Goal: Transaction & Acquisition: Book appointment/travel/reservation

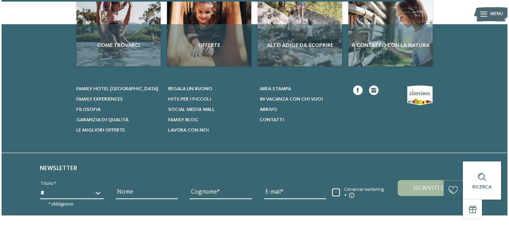
scroll to position [340, 0]
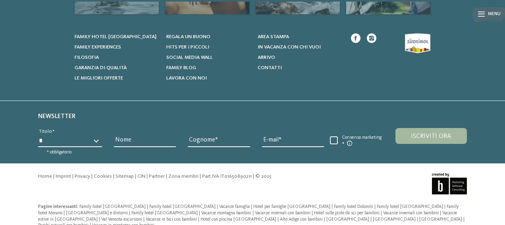
click at [483, 13] on icon at bounding box center [481, 14] width 7 height 5
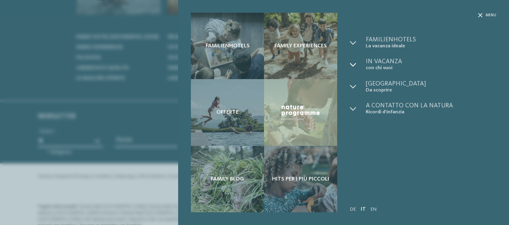
click at [354, 63] on icon at bounding box center [353, 65] width 6 height 6
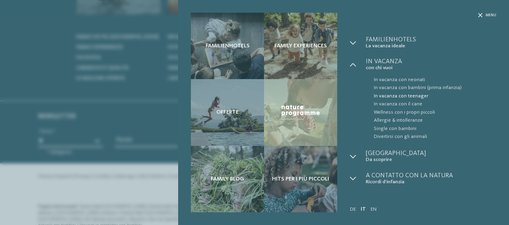
click at [401, 93] on span "In vacanza con teenager" at bounding box center [435, 96] width 122 height 8
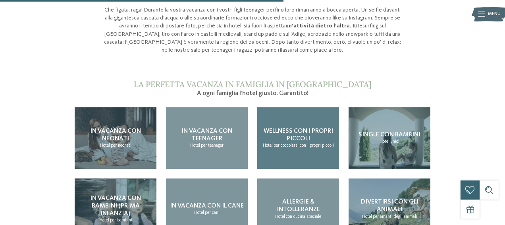
scroll to position [676, 0]
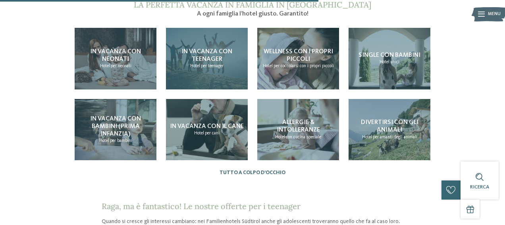
click at [200, 66] on span "Hotel" at bounding box center [195, 66] width 10 height 5
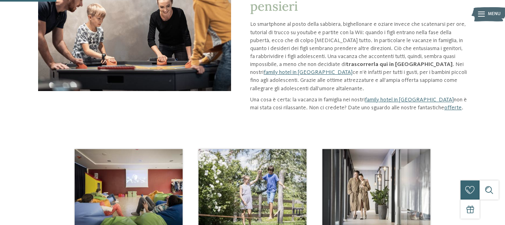
scroll to position [119, 0]
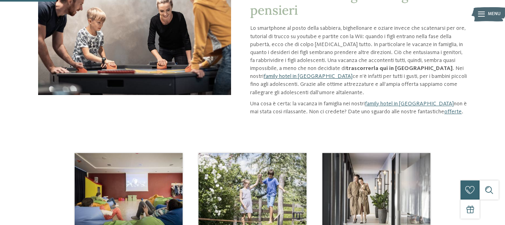
click at [270, 77] on link "family hotel in Alto Adige" at bounding box center [308, 77] width 89 height 6
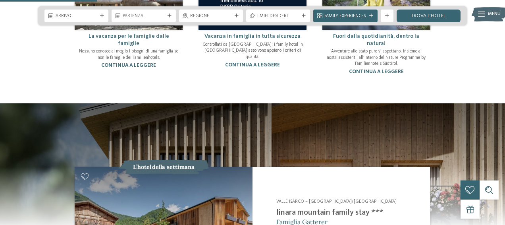
scroll to position [556, 0]
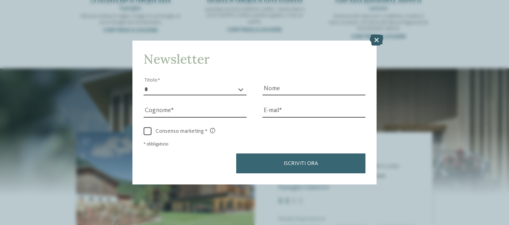
click at [377, 42] on icon at bounding box center [377, 40] width 14 height 11
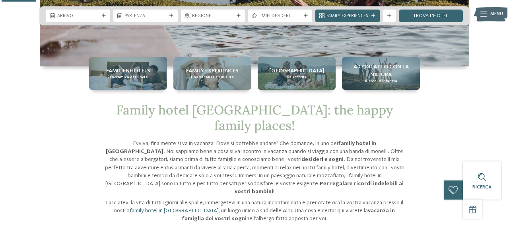
scroll to position [119, 0]
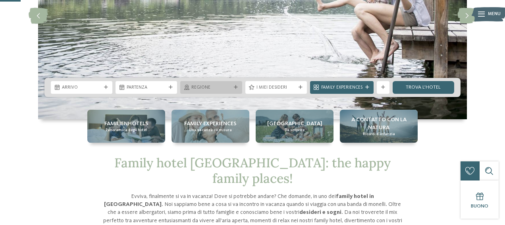
click at [236, 87] on icon at bounding box center [236, 87] width 4 height 4
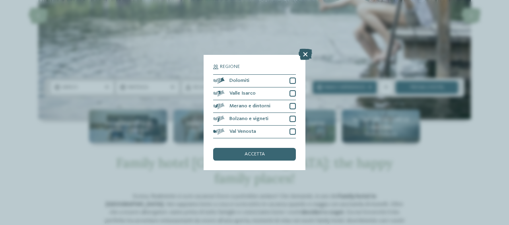
click at [305, 54] on icon at bounding box center [305, 54] width 14 height 11
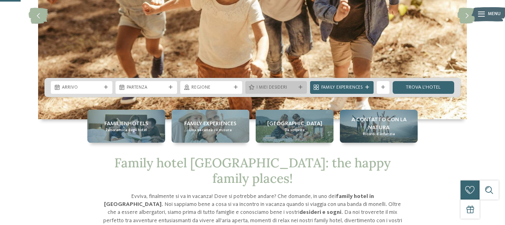
click at [302, 85] on icon at bounding box center [301, 87] width 4 height 4
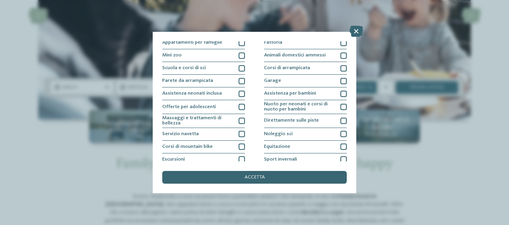
scroll to position [109, 0]
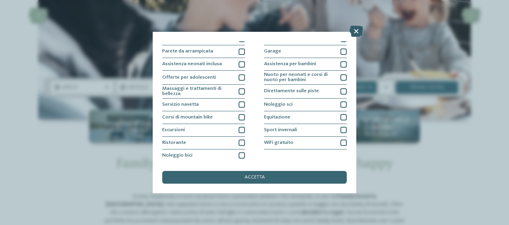
click at [354, 31] on icon at bounding box center [356, 31] width 14 height 11
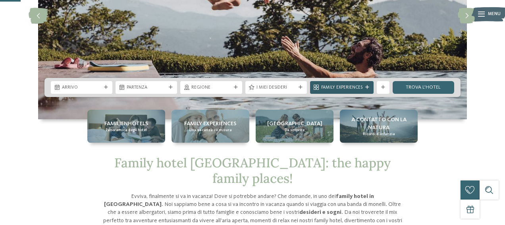
click at [358, 88] on span "Family Experiences" at bounding box center [341, 88] width 41 height 6
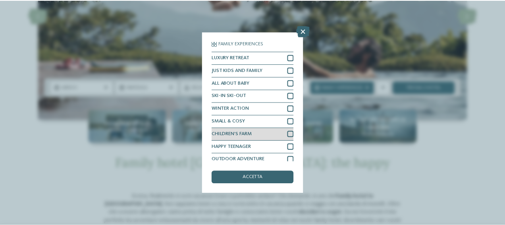
scroll to position [17, 0]
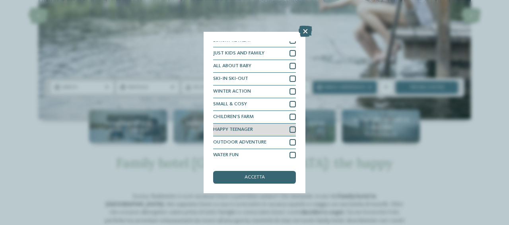
click at [289, 130] on div at bounding box center [292, 129] width 6 height 6
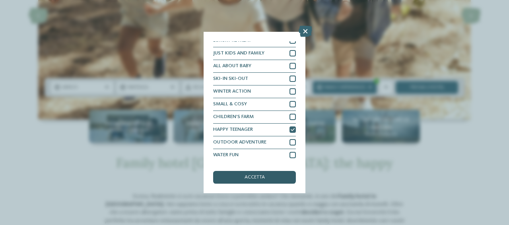
click at [260, 174] on div "accetta" at bounding box center [254, 177] width 83 height 13
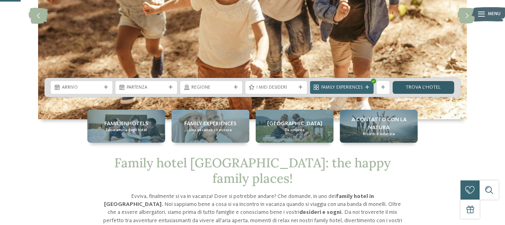
click at [410, 88] on link "trova l’hotel" at bounding box center [424, 87] width 62 height 13
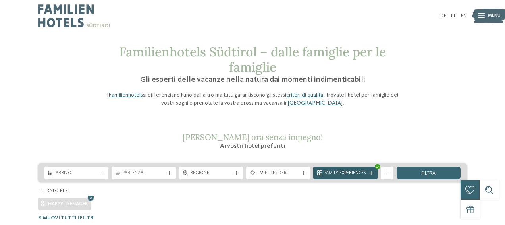
click at [350, 173] on span "Family Experiences" at bounding box center [346, 173] width 42 height 6
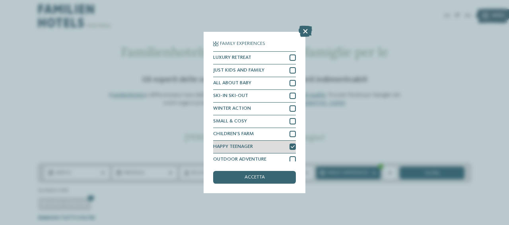
click at [290, 147] on icon at bounding box center [292, 147] width 4 height 4
click at [305, 30] on icon at bounding box center [305, 31] width 14 height 11
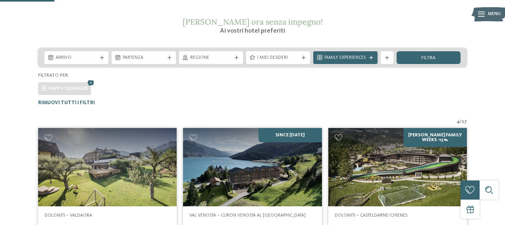
scroll to position [79, 0]
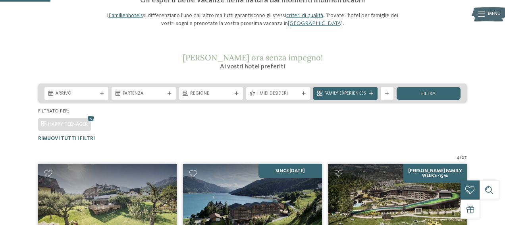
click at [478, 16] on icon at bounding box center [481, 14] width 7 height 5
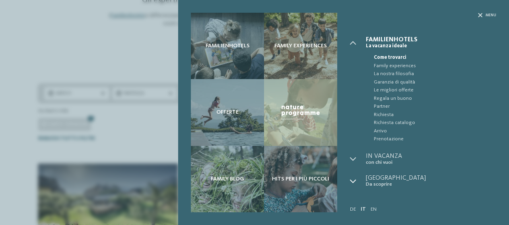
click at [351, 184] on icon at bounding box center [353, 181] width 6 height 6
click at [351, 182] on icon at bounding box center [353, 181] width 6 height 6
click at [351, 162] on icon at bounding box center [353, 159] width 6 height 6
click at [482, 14] on icon at bounding box center [480, 15] width 4 height 4
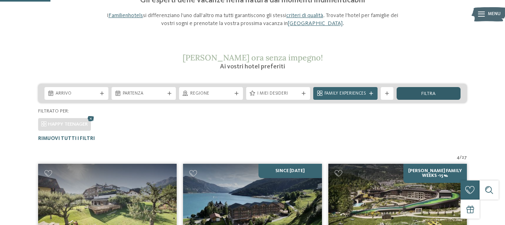
click at [409, 96] on div "filtra" at bounding box center [429, 93] width 64 height 13
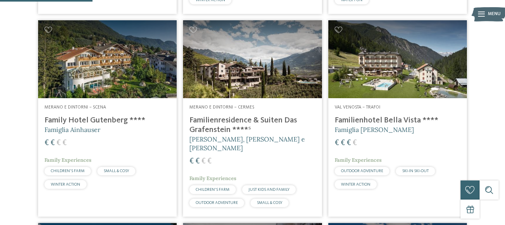
scroll to position [396, 0]
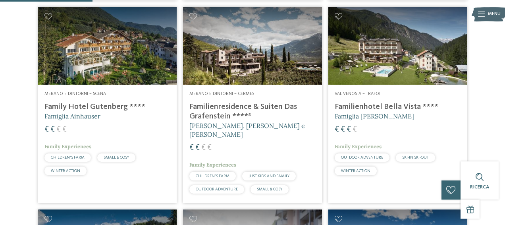
click at [256, 174] on span "JUST KIDS AND FAMILY" at bounding box center [269, 176] width 41 height 4
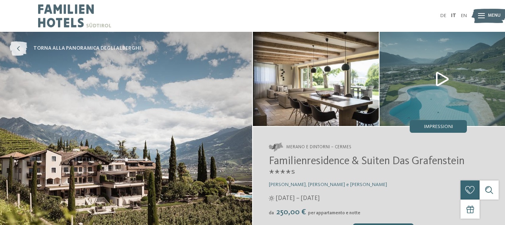
click at [16, 50] on icon at bounding box center [18, 48] width 17 height 14
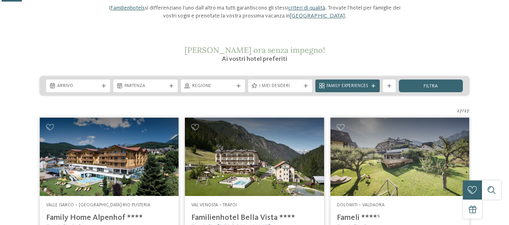
scroll to position [119, 0]
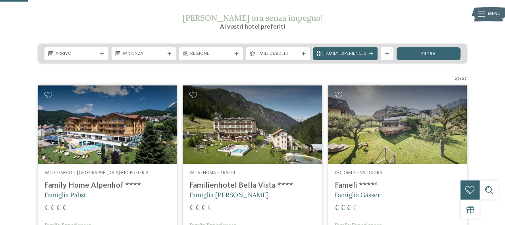
click at [490, 12] on span "Menu" at bounding box center [494, 14] width 13 height 6
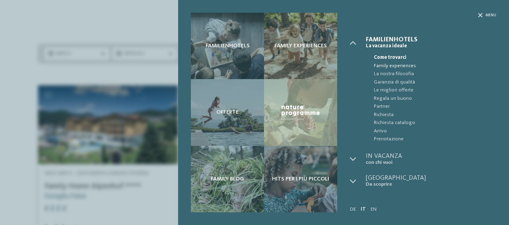
click at [391, 64] on span "Family experiences" at bounding box center [435, 66] width 122 height 8
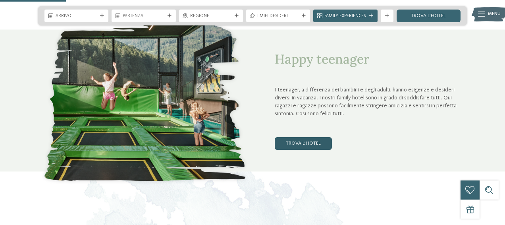
click at [313, 142] on link "trova l’hotel" at bounding box center [303, 143] width 57 height 13
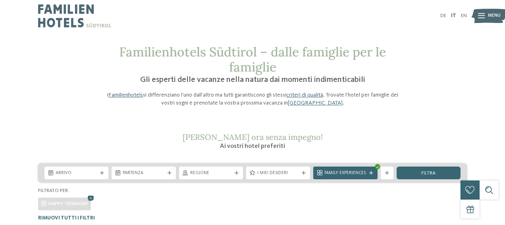
click at [494, 17] on span "Menu" at bounding box center [494, 16] width 13 height 6
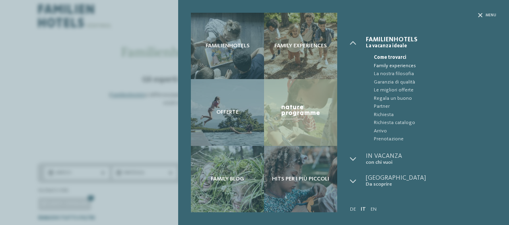
click at [399, 65] on span "Family experiences" at bounding box center [435, 66] width 122 height 8
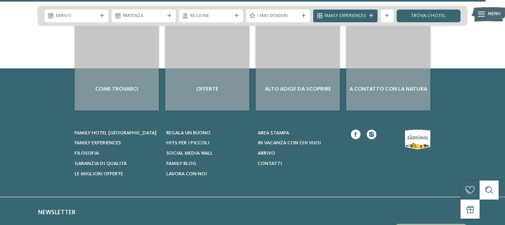
scroll to position [2702, 0]
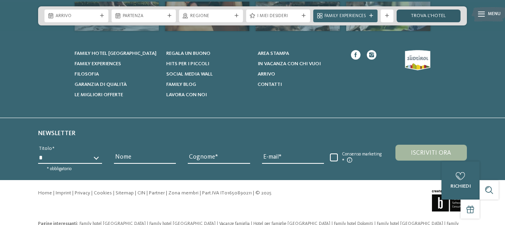
click at [442, 17] on link "trova l’hotel" at bounding box center [429, 16] width 64 height 13
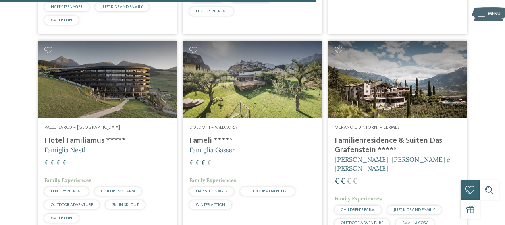
scroll to position [1351, 0]
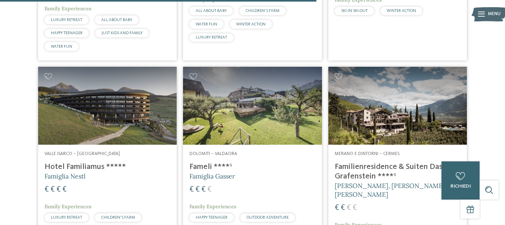
click at [219, 162] on h4 "Fameli ****ˢ" at bounding box center [253, 167] width 126 height 10
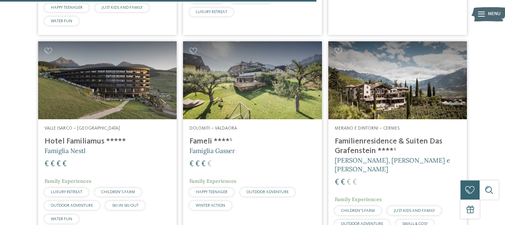
scroll to position [1391, 0]
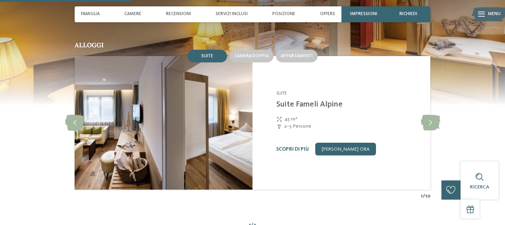
scroll to position [636, 0]
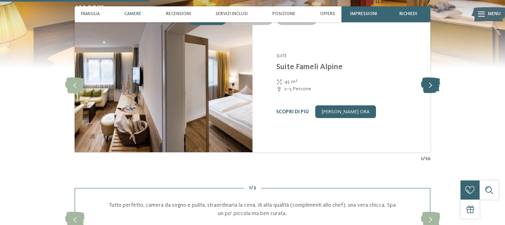
click at [427, 87] on icon at bounding box center [430, 85] width 19 height 16
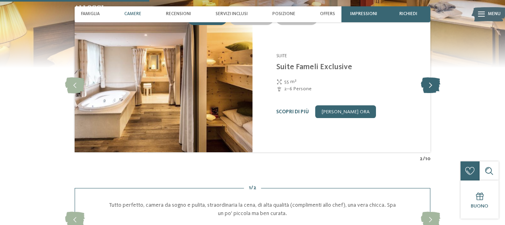
click at [427, 87] on icon at bounding box center [430, 85] width 19 height 16
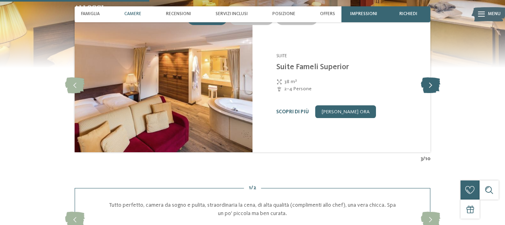
click at [427, 87] on icon at bounding box center [430, 85] width 19 height 16
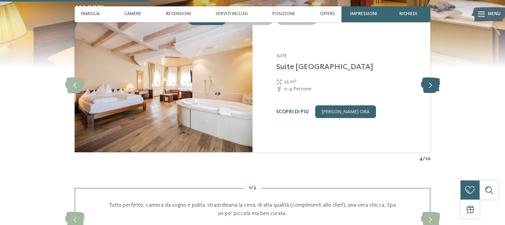
click at [427, 87] on icon at bounding box center [430, 85] width 19 height 16
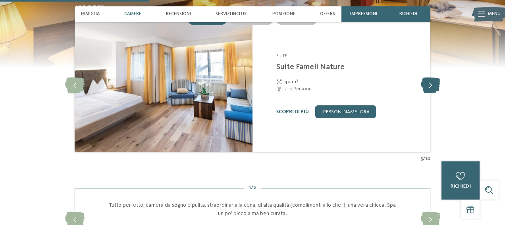
click at [427, 87] on icon at bounding box center [430, 85] width 19 height 16
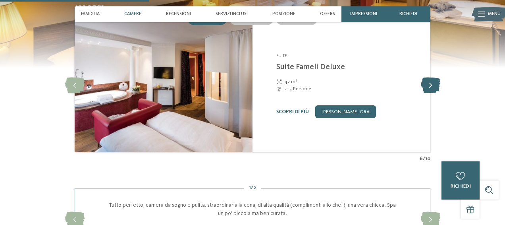
click at [427, 87] on icon at bounding box center [430, 85] width 19 height 16
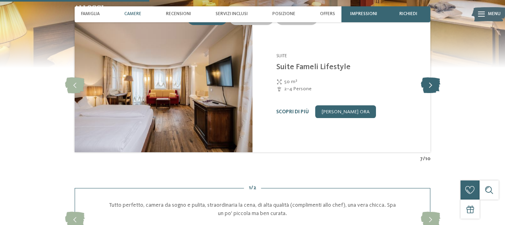
click at [427, 87] on icon at bounding box center [430, 85] width 19 height 16
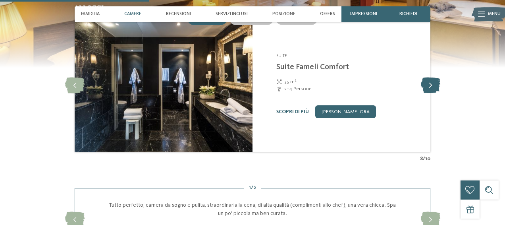
click at [427, 87] on icon at bounding box center [430, 85] width 19 height 16
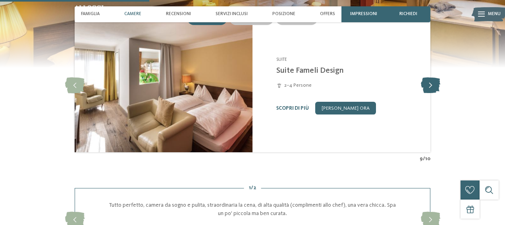
click at [427, 87] on icon at bounding box center [430, 85] width 19 height 16
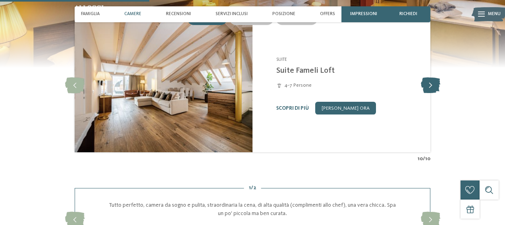
click at [427, 87] on icon at bounding box center [430, 85] width 19 height 16
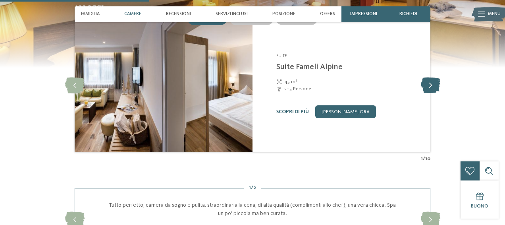
click at [427, 87] on icon at bounding box center [430, 85] width 19 height 16
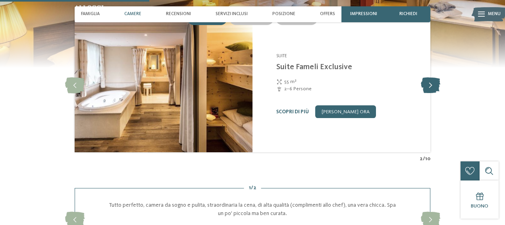
click at [427, 87] on icon at bounding box center [430, 85] width 19 height 16
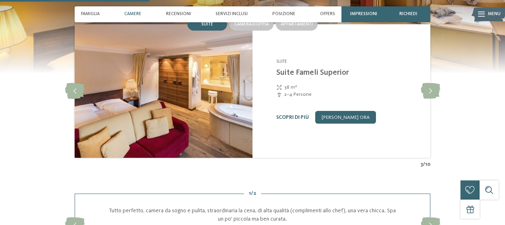
scroll to position [556, 0]
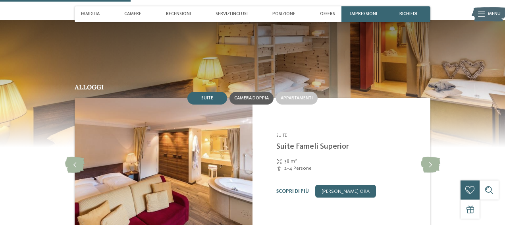
click at [259, 96] on div "Camera doppia" at bounding box center [251, 99] width 35 height 6
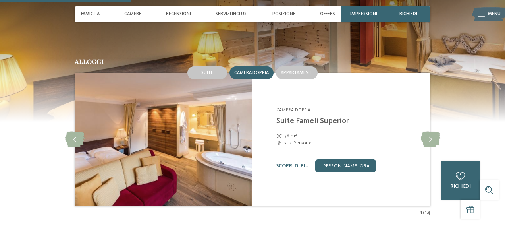
scroll to position [596, 0]
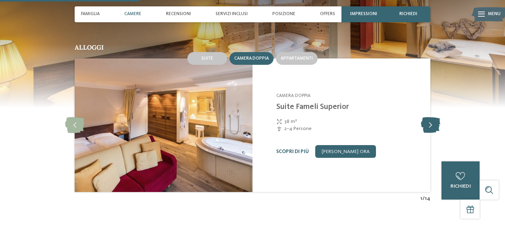
click at [431, 124] on icon at bounding box center [430, 125] width 19 height 16
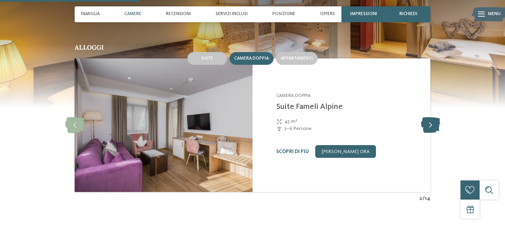
click at [431, 124] on icon at bounding box center [430, 125] width 19 height 16
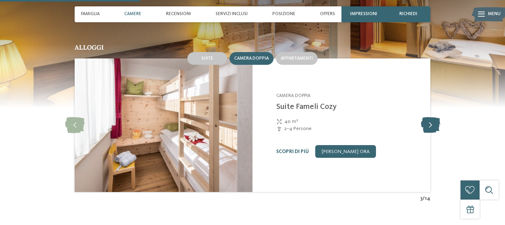
click at [431, 124] on icon at bounding box center [430, 125] width 19 height 16
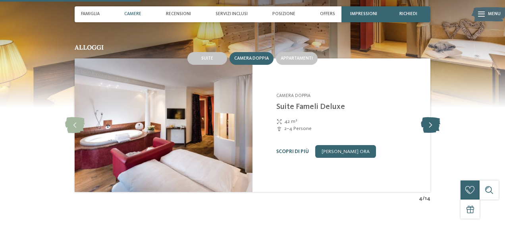
click at [431, 124] on icon at bounding box center [430, 125] width 19 height 16
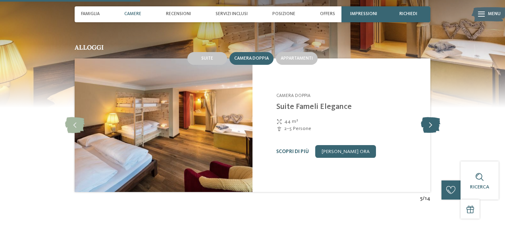
click at [431, 124] on icon at bounding box center [430, 125] width 19 height 16
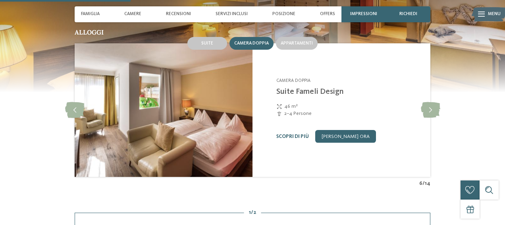
scroll to position [556, 0]
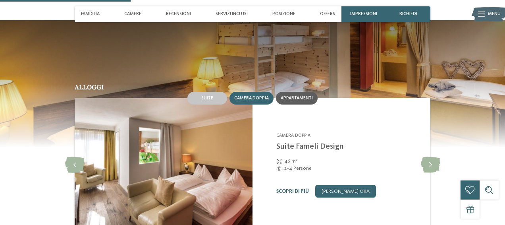
click at [300, 99] on span "Appartamenti" at bounding box center [297, 98] width 32 height 5
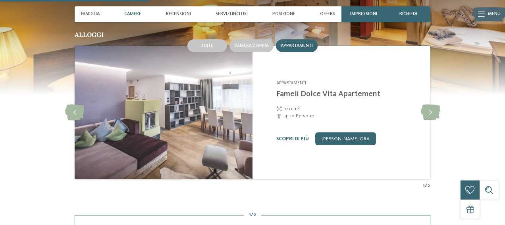
scroll to position [636, 0]
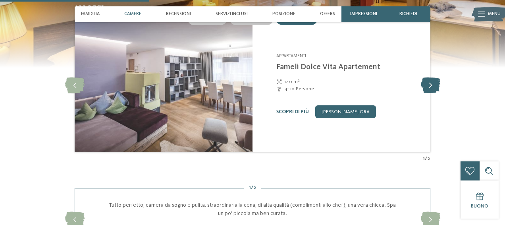
click at [426, 88] on icon at bounding box center [430, 85] width 19 height 16
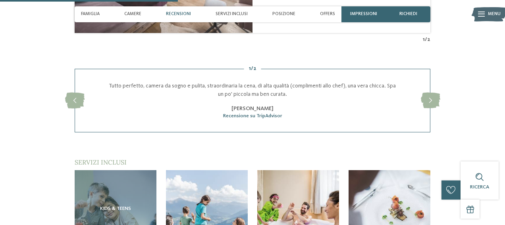
scroll to position [874, 0]
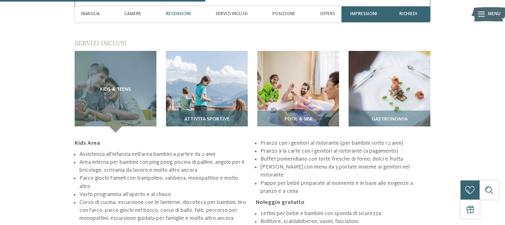
click at [216, 114] on div "Attività sportive" at bounding box center [207, 121] width 82 height 22
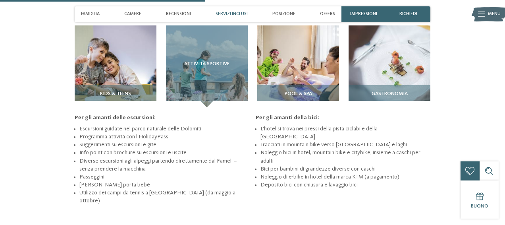
scroll to position [914, 0]
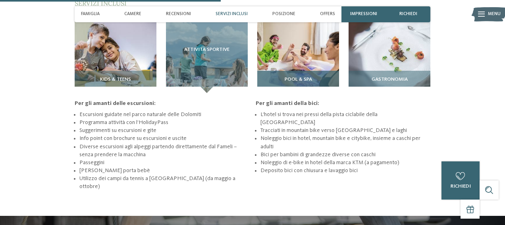
click at [292, 80] on span "Pool & Spa" at bounding box center [298, 80] width 27 height 6
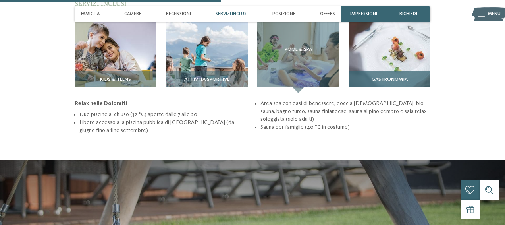
click at [375, 80] on span "Gastronomia" at bounding box center [390, 80] width 36 height 6
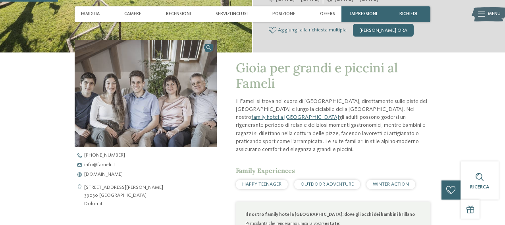
scroll to position [238, 0]
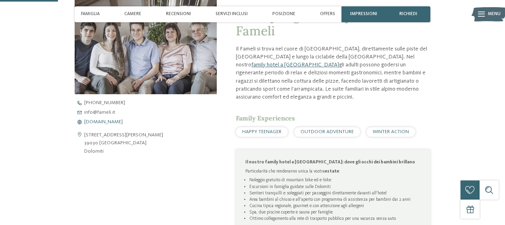
click at [104, 121] on span "www.fameli.it" at bounding box center [103, 122] width 39 height 5
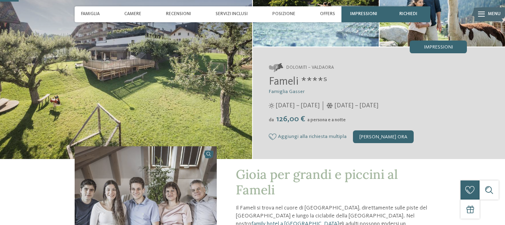
scroll to position [0, 0]
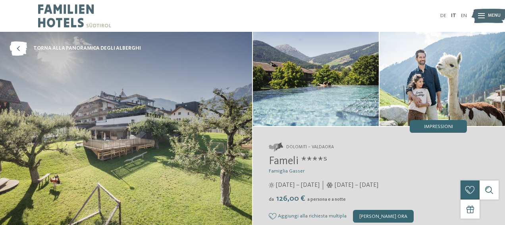
click at [482, 14] on icon at bounding box center [481, 16] width 7 height 5
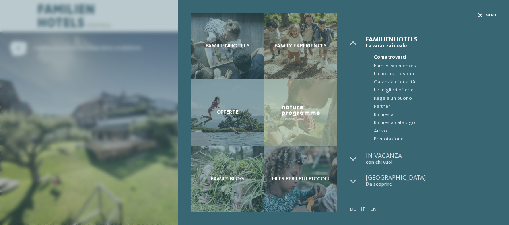
click at [485, 16] on span "Menu" at bounding box center [490, 15] width 11 height 5
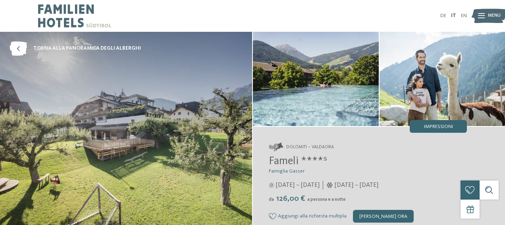
click at [65, 16] on img at bounding box center [74, 16] width 73 height 32
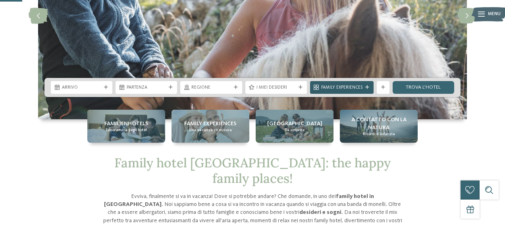
click at [364, 86] on div "Family Experiences" at bounding box center [342, 87] width 45 height 7
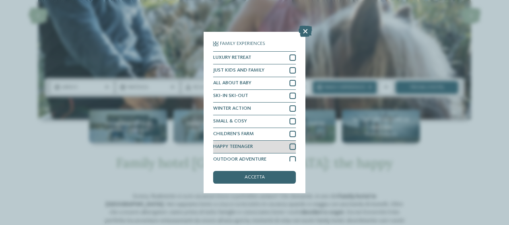
click at [289, 145] on div at bounding box center [292, 146] width 6 height 6
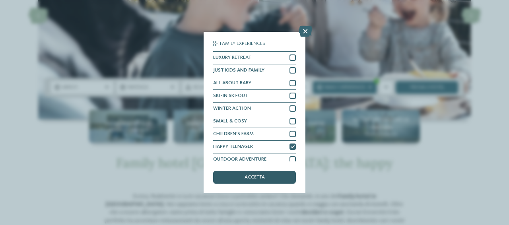
click at [264, 178] on span "accetta" at bounding box center [254, 177] width 20 height 5
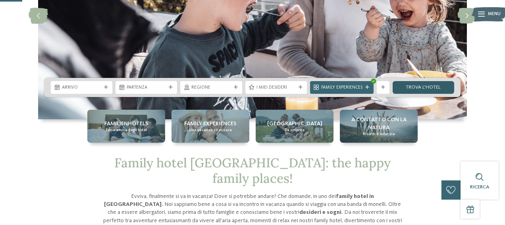
drag, startPoint x: 426, startPoint y: 88, endPoint x: 422, endPoint y: 93, distance: 5.9
click at [426, 88] on link "trova l’hotel" at bounding box center [424, 87] width 62 height 13
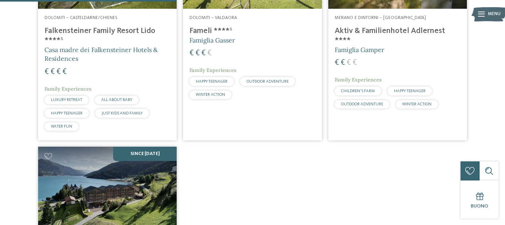
scroll to position [276, 0]
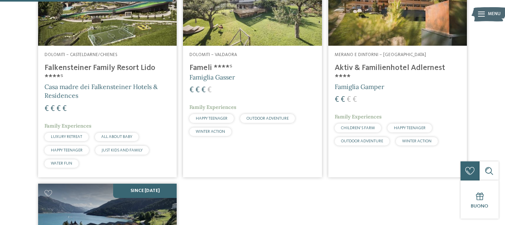
click at [384, 69] on h4 "Aktiv & Familienhotel Adlernest ****" at bounding box center [398, 72] width 126 height 19
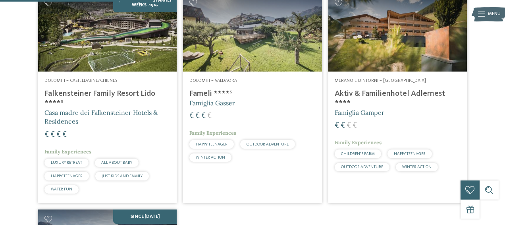
scroll to position [236, 0]
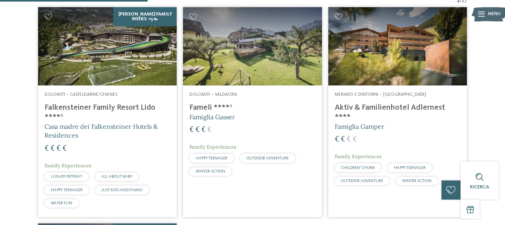
click at [104, 107] on h4 "Falkensteiner Family Resort Lido ****ˢ" at bounding box center [108, 112] width 126 height 19
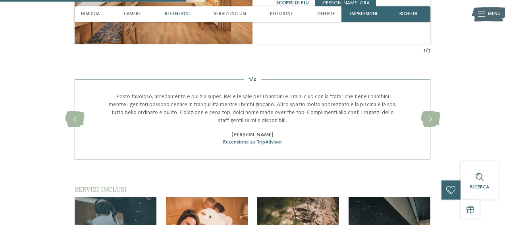
scroll to position [676, 0]
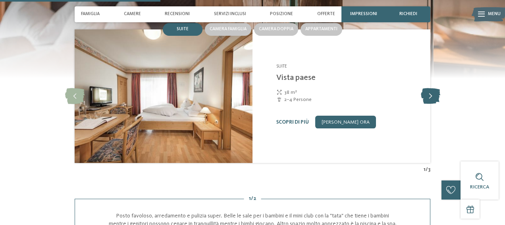
click at [436, 97] on icon at bounding box center [430, 96] width 19 height 16
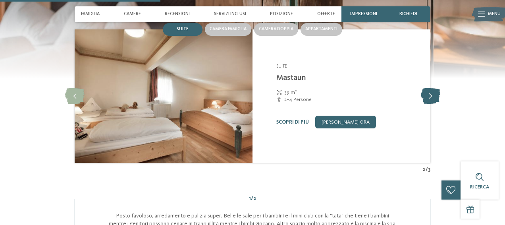
click at [436, 97] on icon at bounding box center [430, 96] width 19 height 16
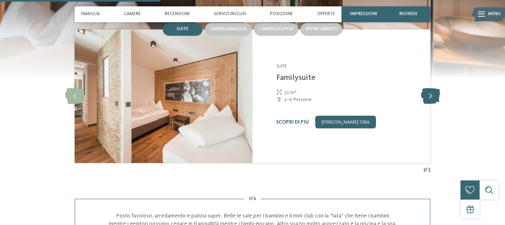
click at [436, 97] on icon at bounding box center [430, 96] width 19 height 16
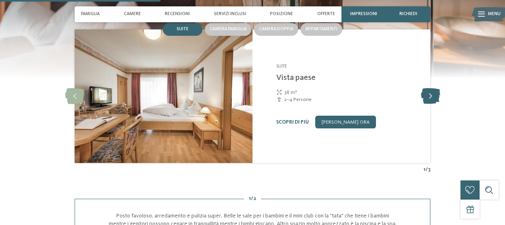
click at [436, 97] on icon at bounding box center [430, 96] width 19 height 16
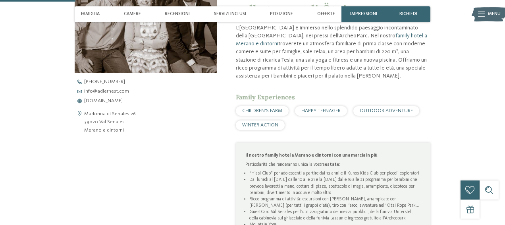
scroll to position [199, 0]
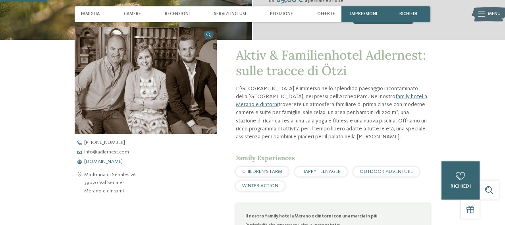
click at [123, 161] on span "www.adlernest.com" at bounding box center [103, 161] width 39 height 5
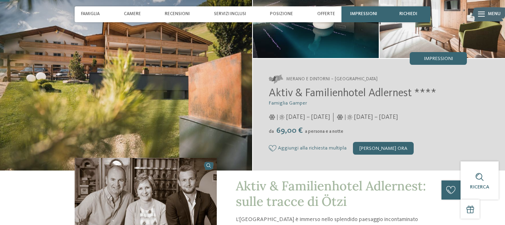
scroll to position [40, 0]
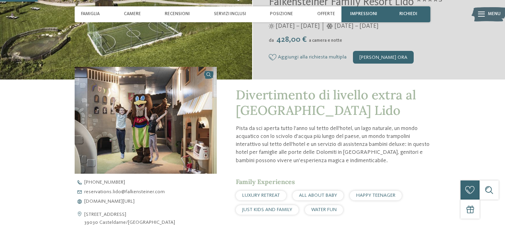
scroll to position [238, 0]
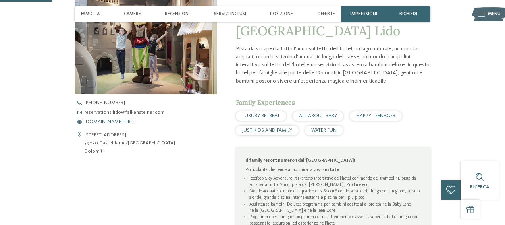
click at [134, 122] on span "[DOMAIN_NAME][URL]" at bounding box center [109, 122] width 50 height 5
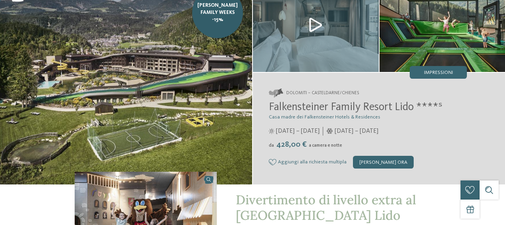
scroll to position [0, 0]
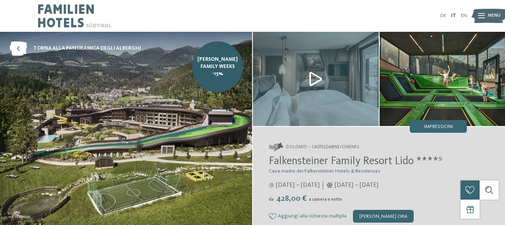
click at [58, 9] on img at bounding box center [74, 16] width 73 height 32
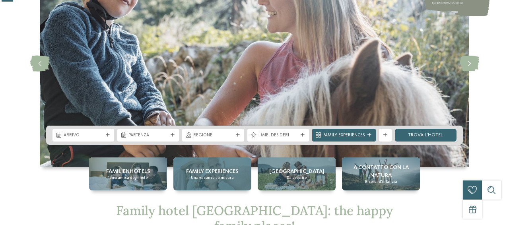
scroll to position [79, 0]
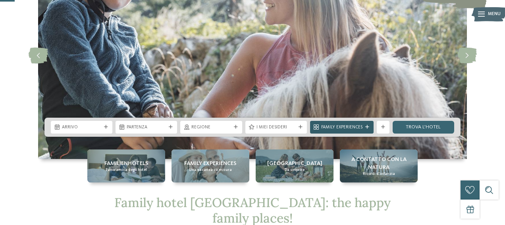
click at [339, 123] on div "Family Experiences" at bounding box center [342, 127] width 64 height 13
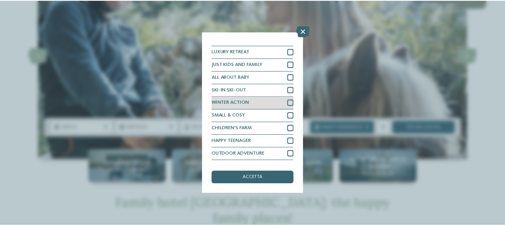
scroll to position [0, 0]
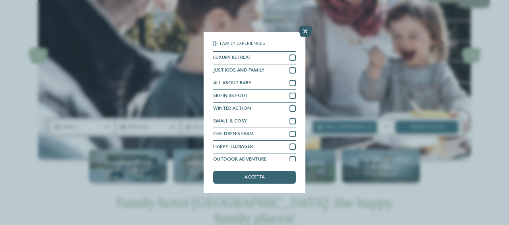
click at [303, 34] on icon at bounding box center [305, 31] width 14 height 11
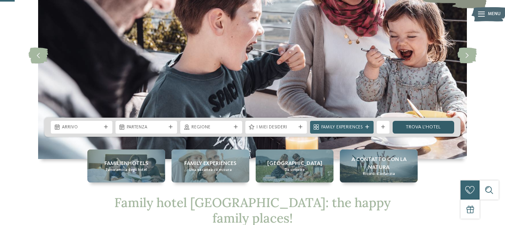
click at [413, 128] on link "trova l’hotel" at bounding box center [424, 127] width 62 height 13
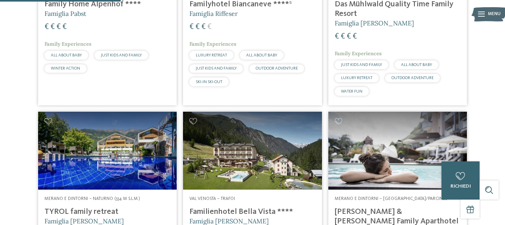
scroll to position [596, 0]
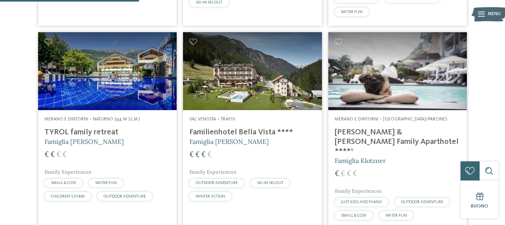
click at [112, 88] on img at bounding box center [107, 71] width 139 height 78
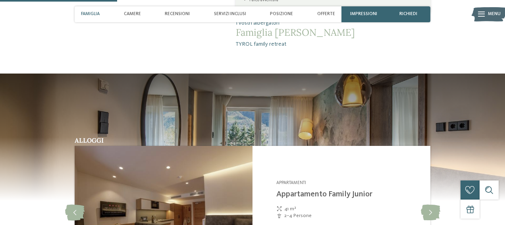
scroll to position [596, 0]
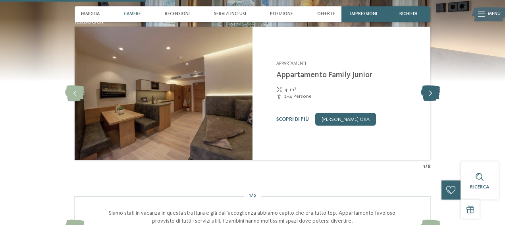
click at [434, 95] on icon at bounding box center [430, 93] width 19 height 16
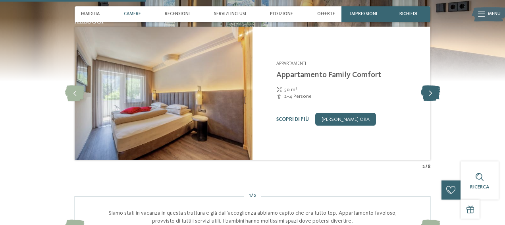
click at [434, 95] on icon at bounding box center [430, 93] width 19 height 16
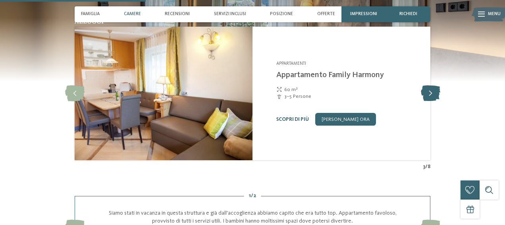
click at [434, 95] on icon at bounding box center [430, 93] width 19 height 16
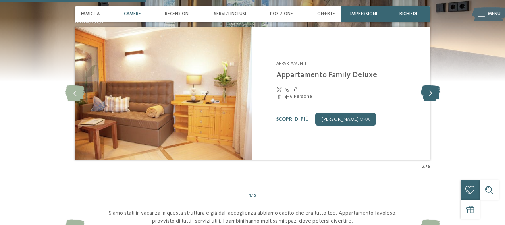
click at [434, 95] on icon at bounding box center [430, 93] width 19 height 16
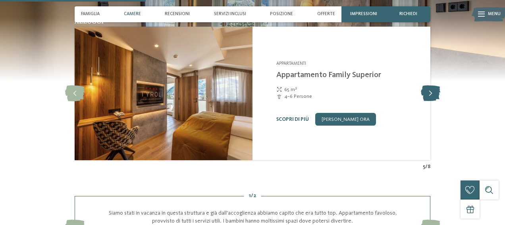
click at [434, 95] on icon at bounding box center [430, 93] width 19 height 16
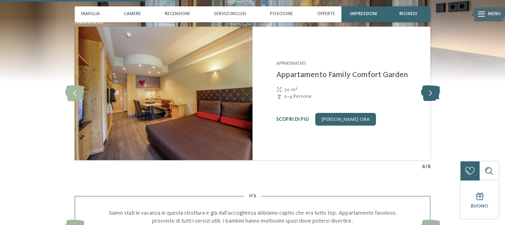
click at [434, 95] on icon at bounding box center [430, 93] width 19 height 16
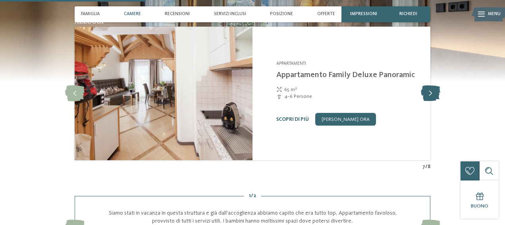
click at [434, 95] on icon at bounding box center [430, 93] width 19 height 16
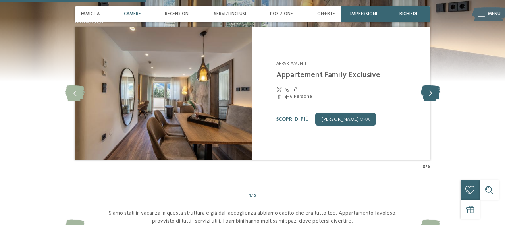
click at [434, 95] on icon at bounding box center [430, 93] width 19 height 16
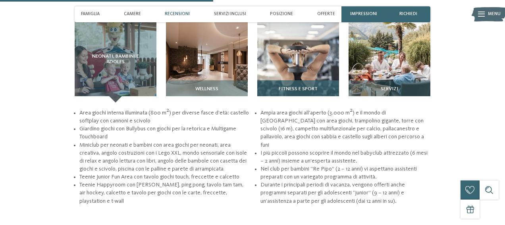
scroll to position [795, 0]
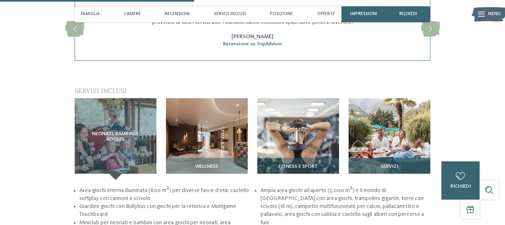
click at [389, 165] on span "Servizi" at bounding box center [389, 167] width 17 height 6
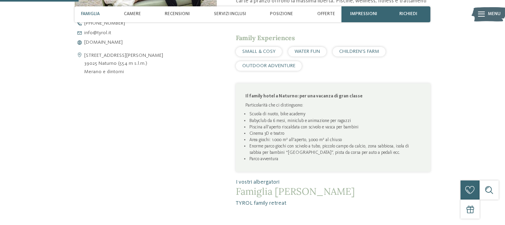
scroll to position [278, 0]
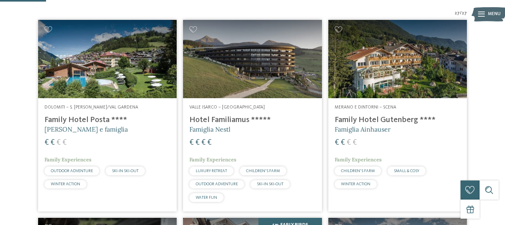
scroll to position [199, 0]
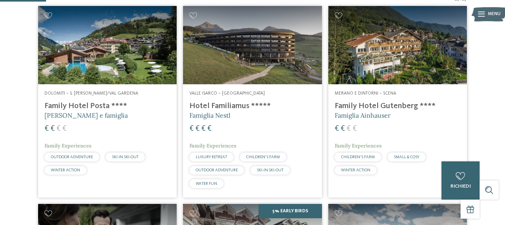
click at [91, 107] on h4 "Family Hotel Posta ****" at bounding box center [108, 106] width 126 height 10
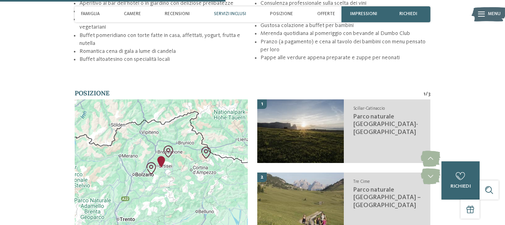
scroll to position [1073, 0]
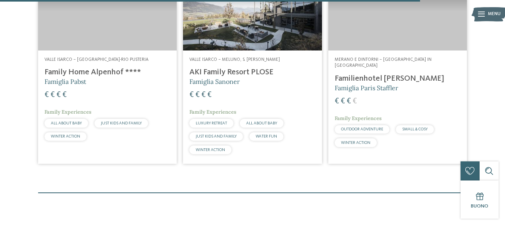
scroll to position [1868, 0]
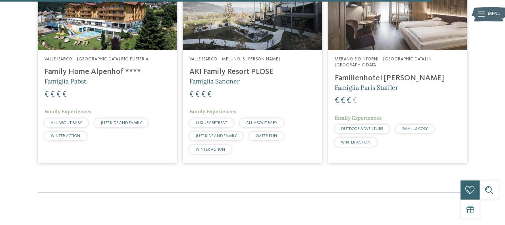
click at [364, 74] on h4 "Familienhotel [PERSON_NAME]" at bounding box center [398, 79] width 126 height 10
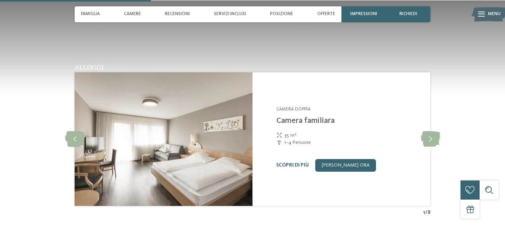
scroll to position [676, 0]
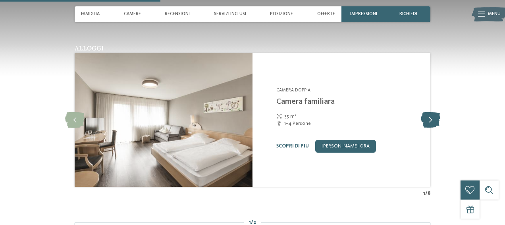
click at [430, 112] on icon at bounding box center [430, 120] width 19 height 16
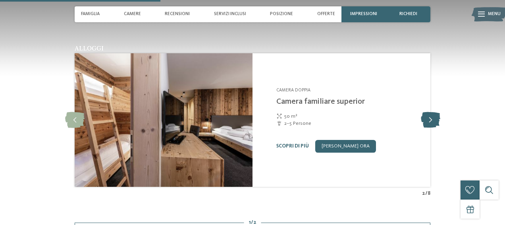
click at [430, 112] on icon at bounding box center [430, 120] width 19 height 16
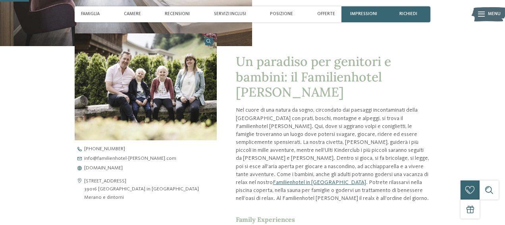
scroll to position [199, 0]
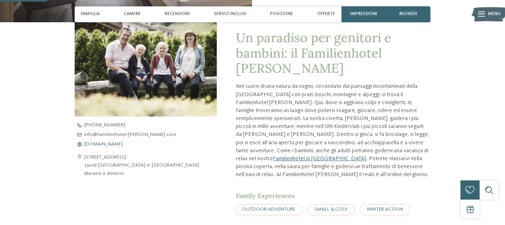
click at [112, 143] on span "[DOMAIN_NAME]" at bounding box center [103, 144] width 39 height 5
